Goal: Navigation & Orientation: Find specific page/section

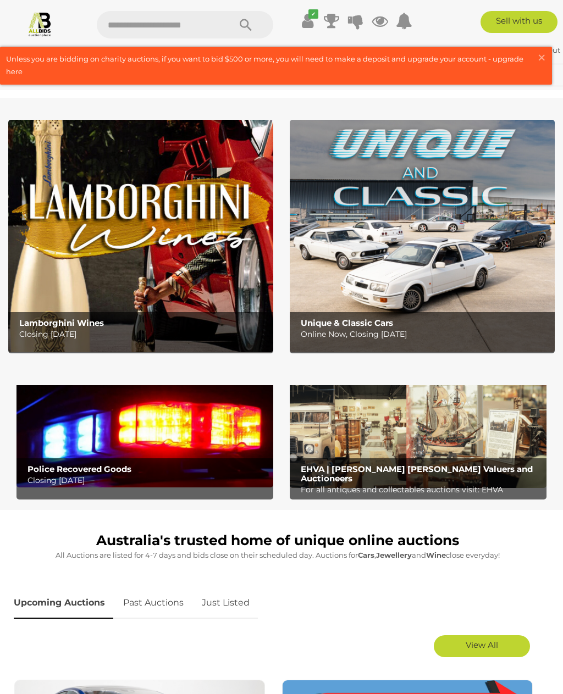
click at [558, 52] on link "Sign Out" at bounding box center [544, 50] width 32 height 9
click at [545, 61] on span "×" at bounding box center [541, 57] width 10 height 21
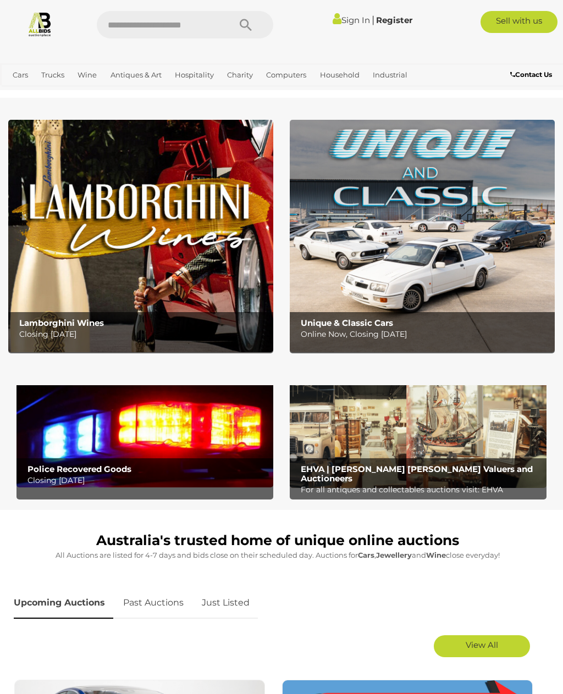
click at [179, 438] on img at bounding box center [144, 431] width 257 height 114
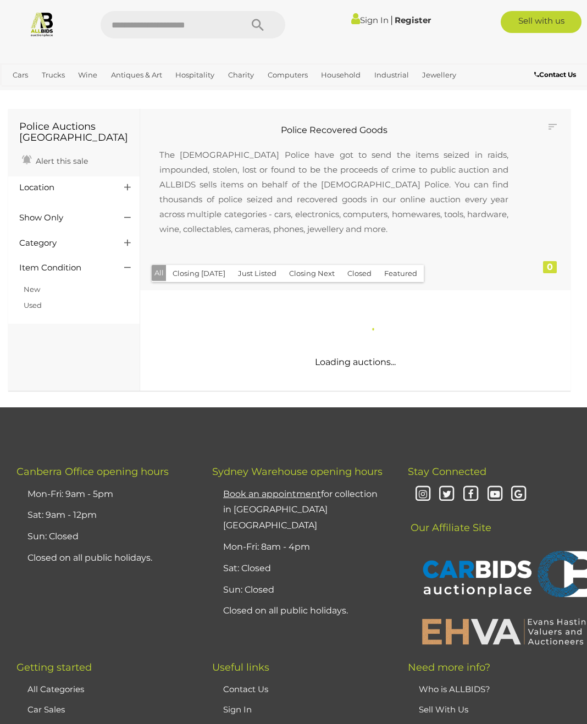
scroll to position [2, 0]
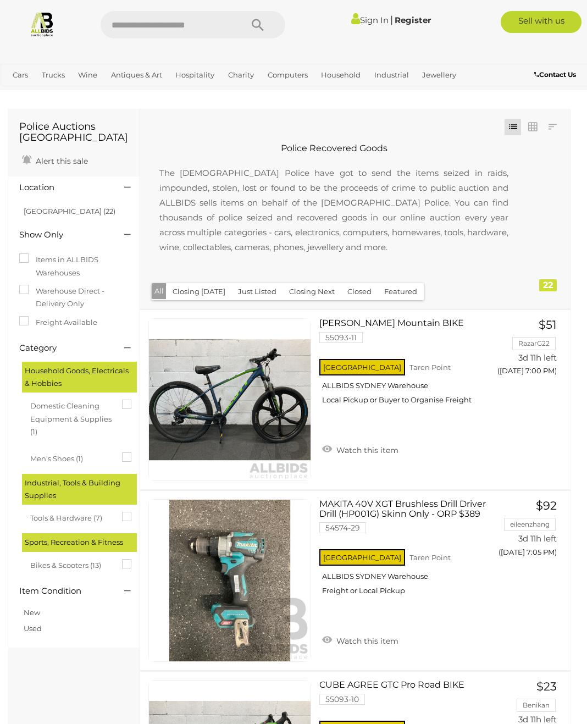
click at [0, 0] on link "Antiques & Vintage" at bounding box center [0, 0] width 0 height 0
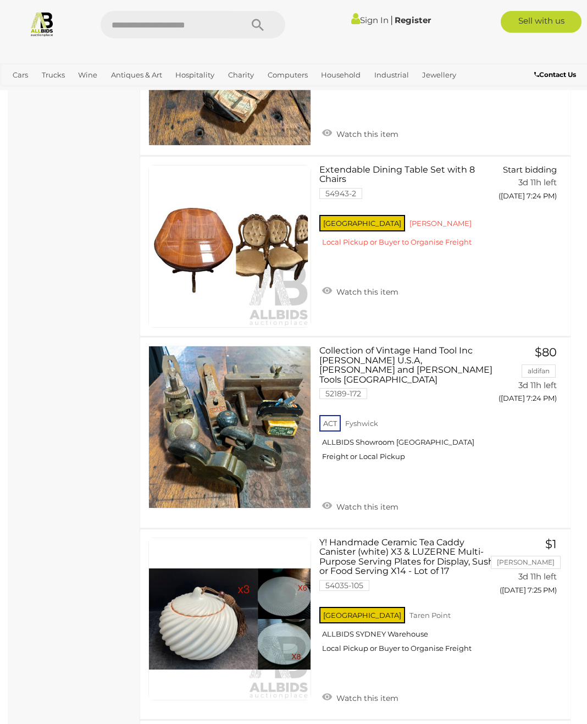
scroll to position [8529, 0]
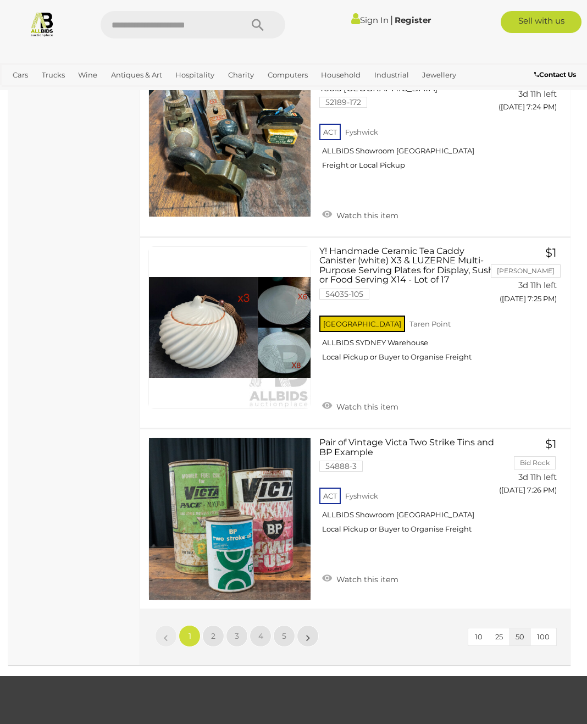
click at [312, 625] on link "»" at bounding box center [308, 636] width 22 height 22
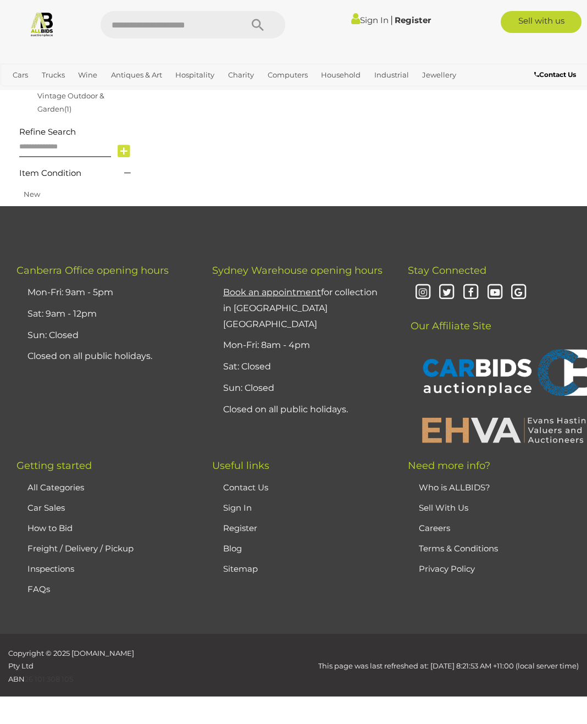
scroll to position [160, 0]
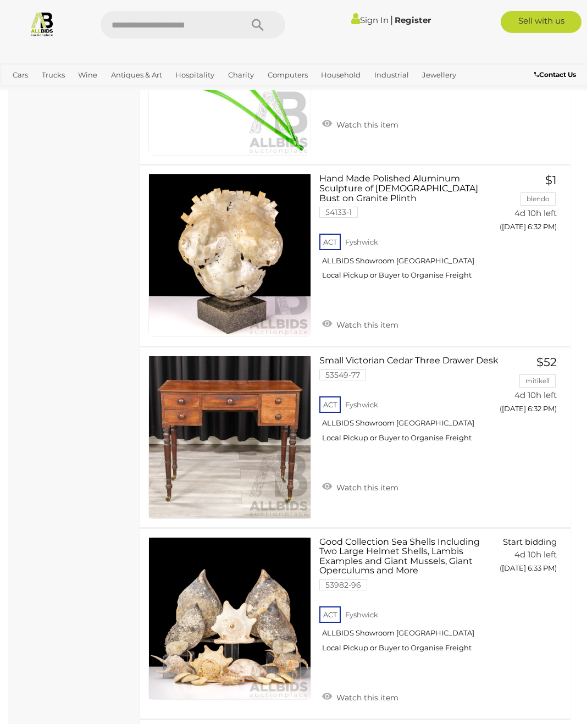
scroll to position [8450, 0]
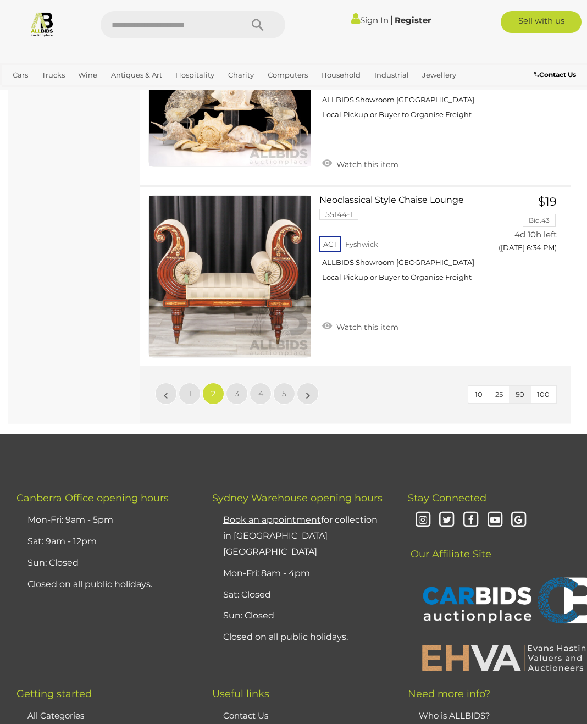
click at [311, 383] on link "»" at bounding box center [308, 394] width 22 height 22
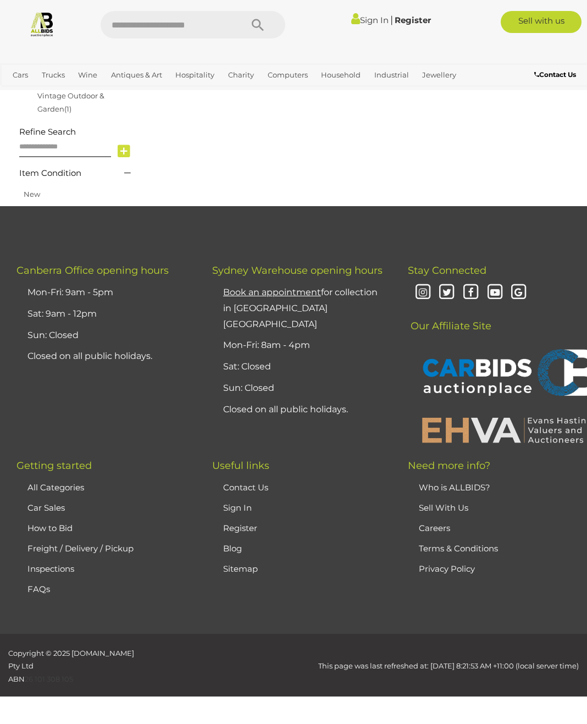
scroll to position [160, 0]
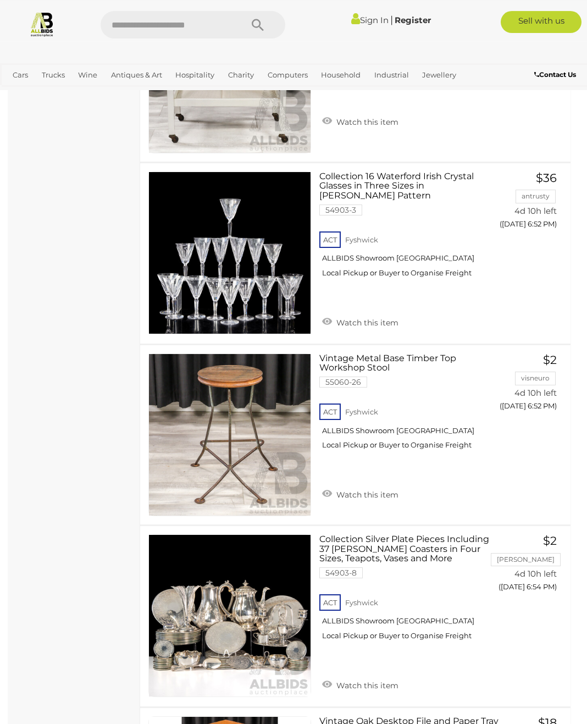
scroll to position [3823, 0]
